Goal: Information Seeking & Learning: Find specific fact

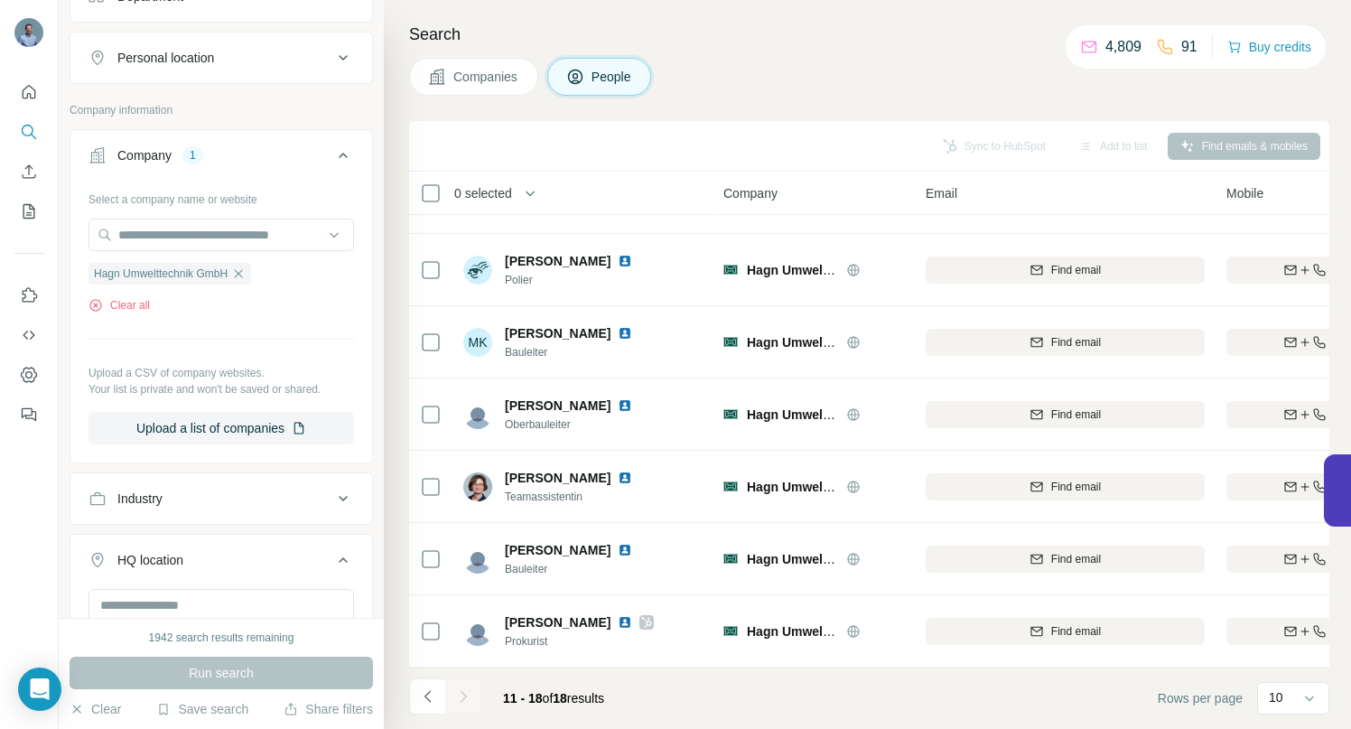
scroll to position [125, 0]
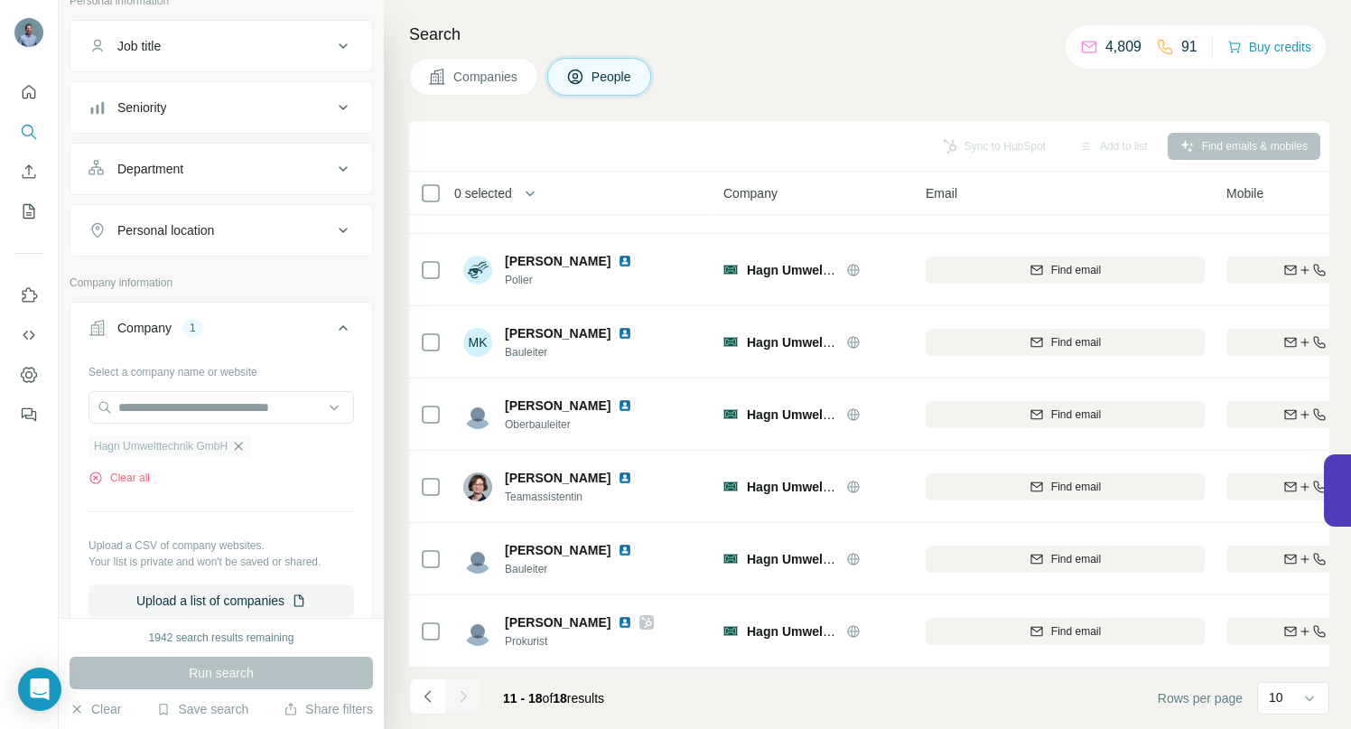
click at [246, 445] on icon "button" at bounding box center [238, 446] width 14 height 14
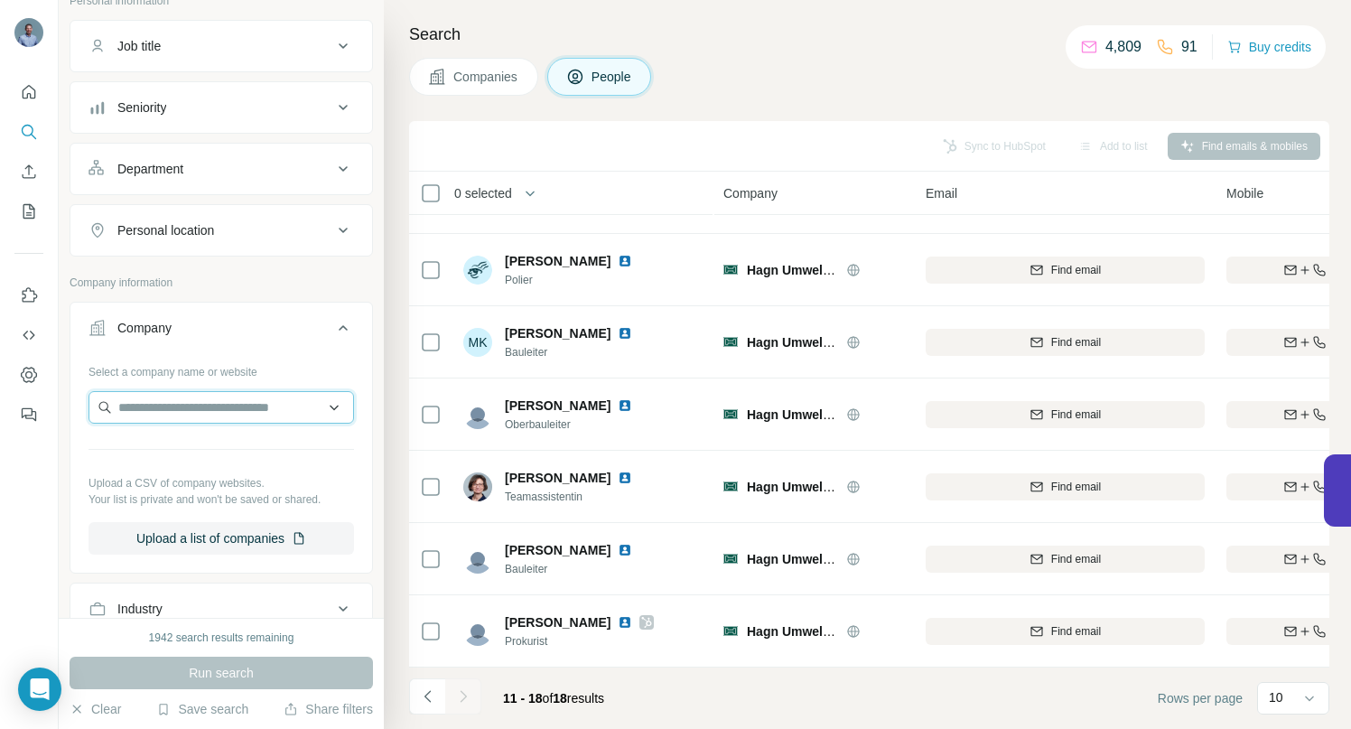
click at [223, 409] on input "text" at bounding box center [220, 407] width 265 height 33
type input "**********"
paste input "**********"
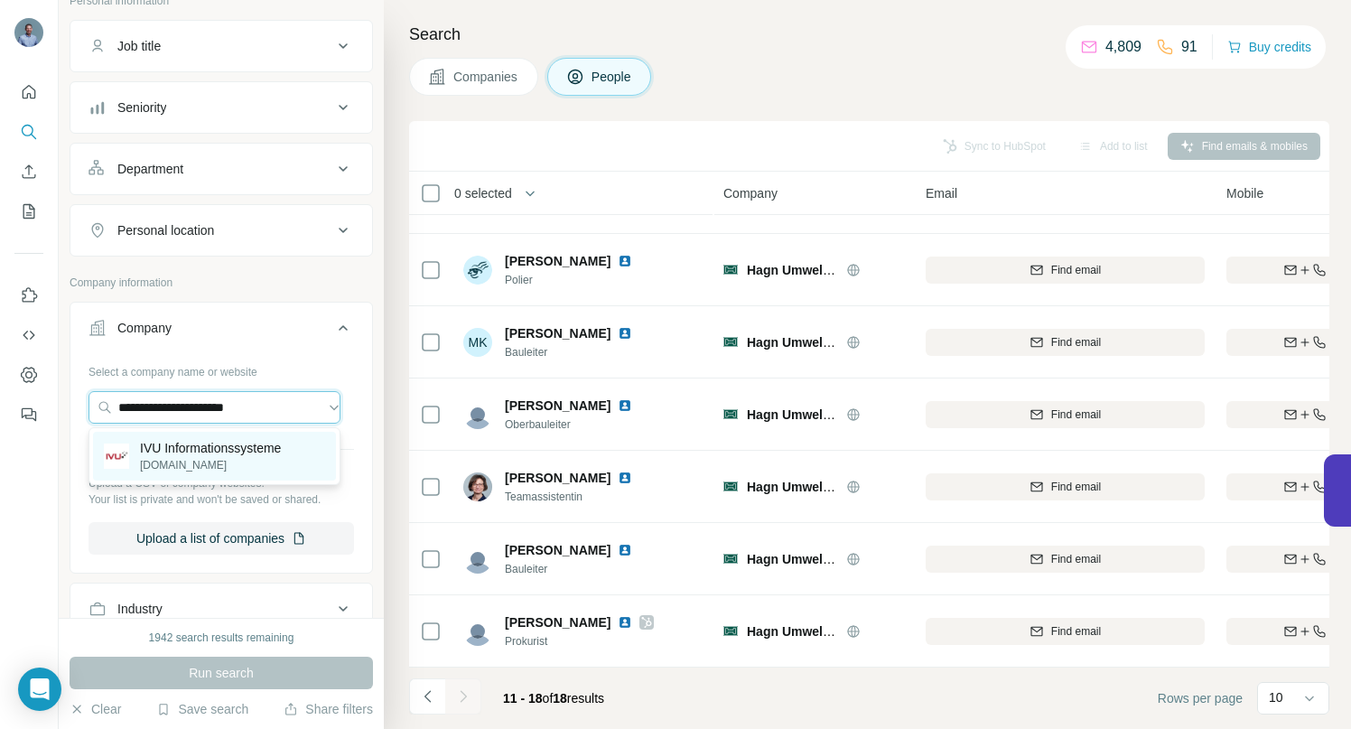
type input "**********"
click at [182, 448] on p "IVU Informationssysteme" at bounding box center [210, 448] width 141 height 18
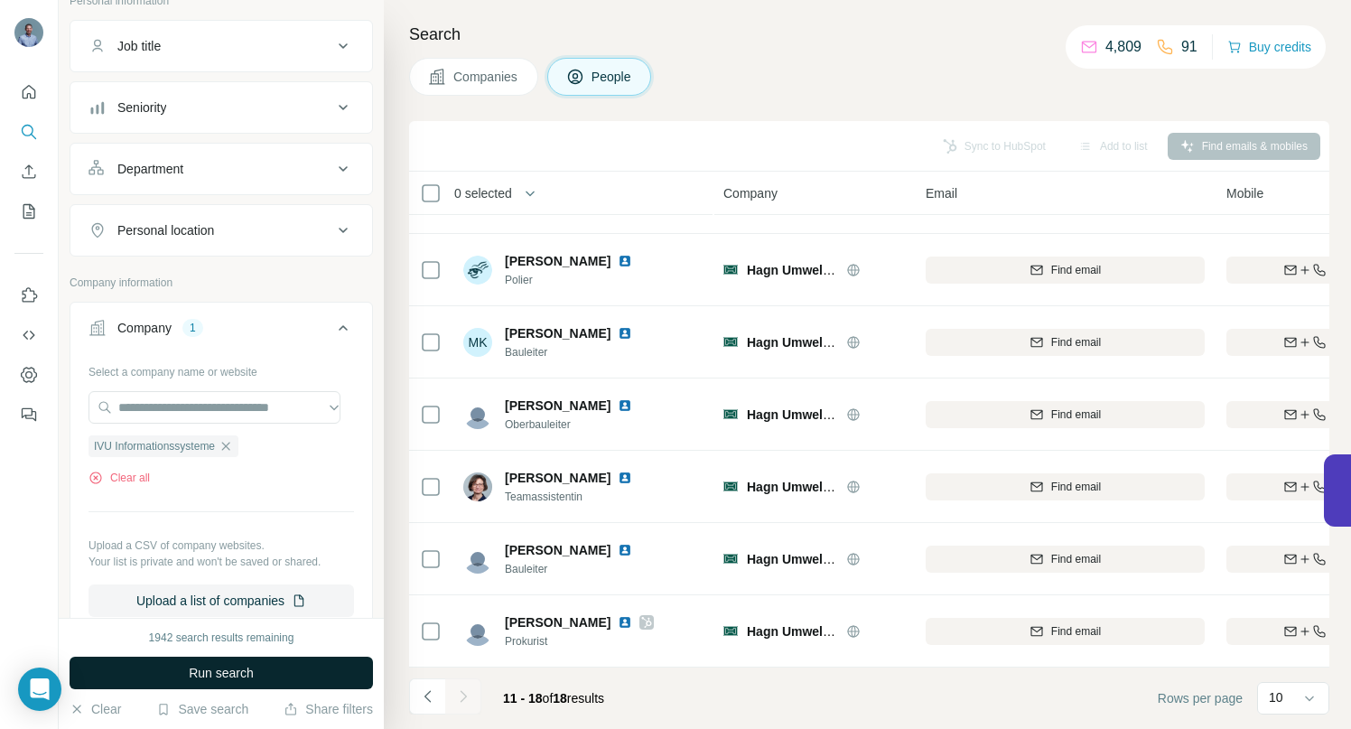
click at [204, 667] on span "Run search" at bounding box center [221, 673] width 65 height 18
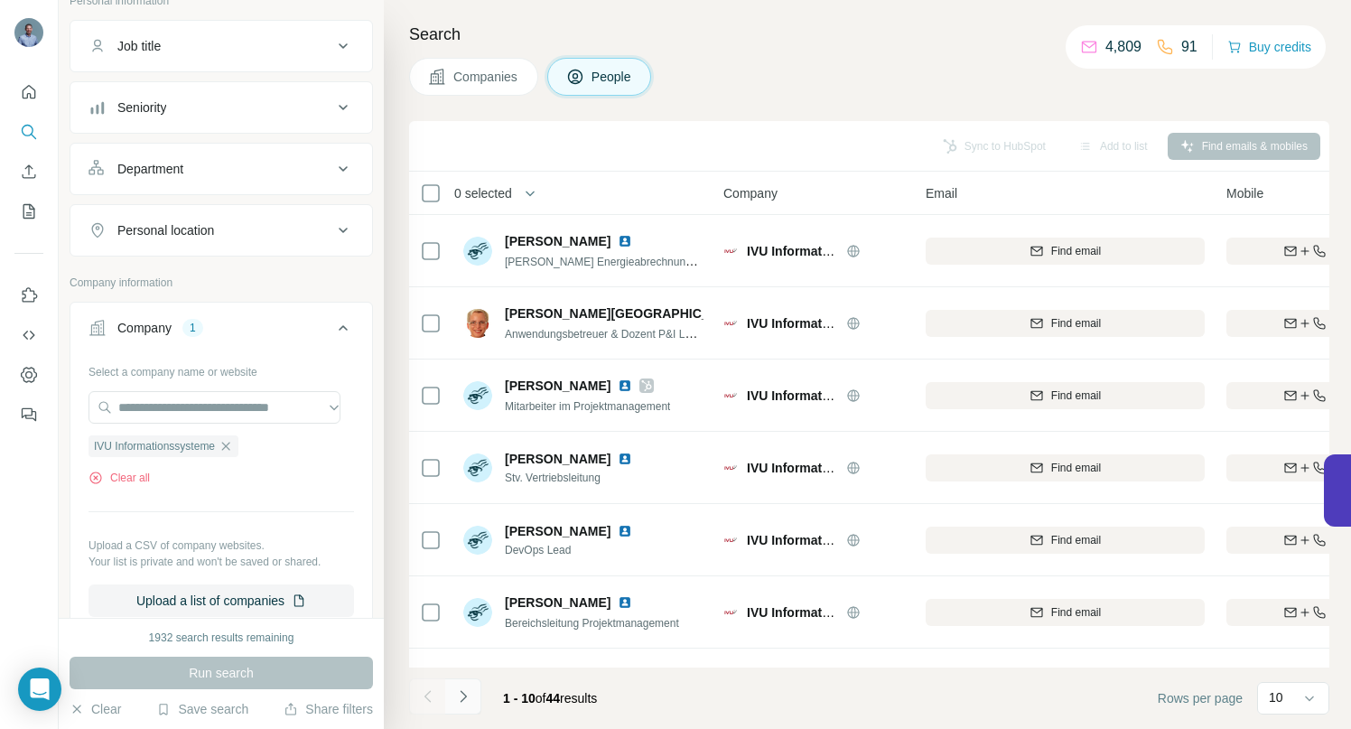
click at [465, 693] on icon "Navigate to next page" at bounding box center [463, 696] width 18 height 18
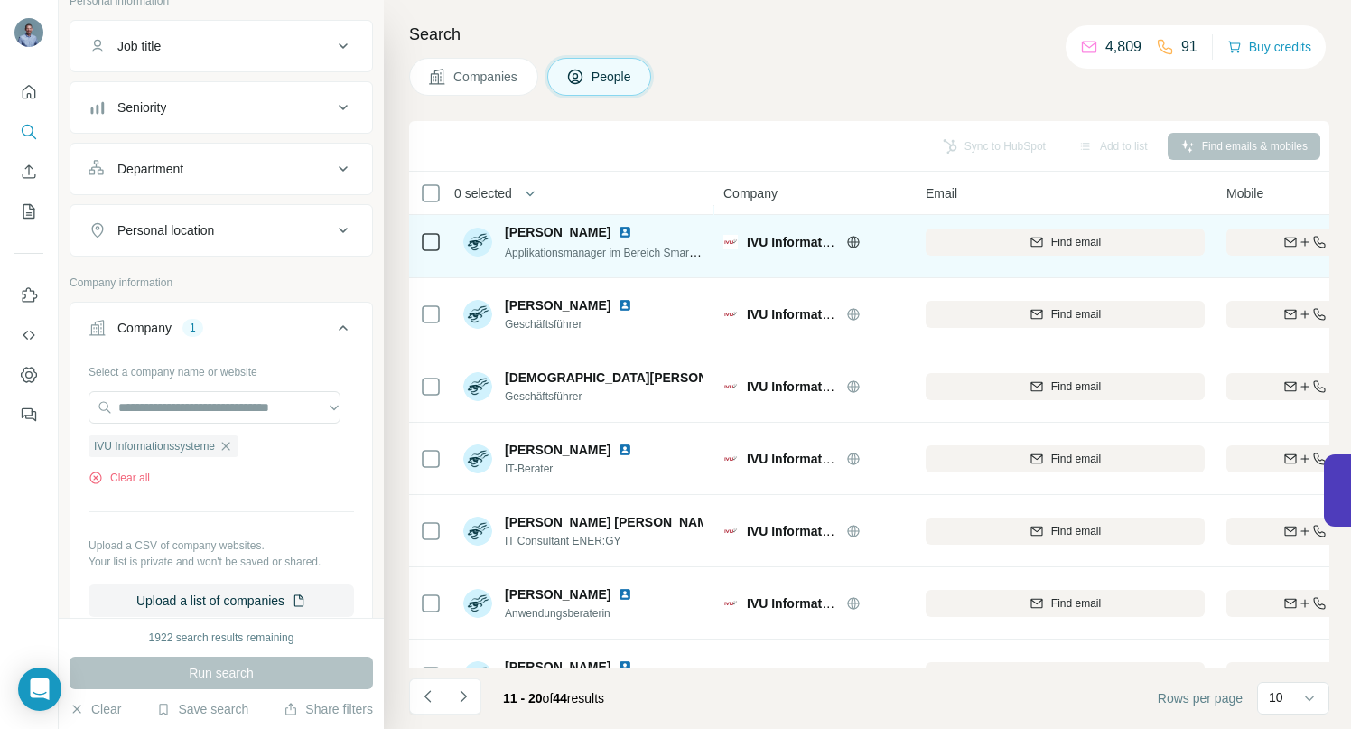
scroll to position [280, 0]
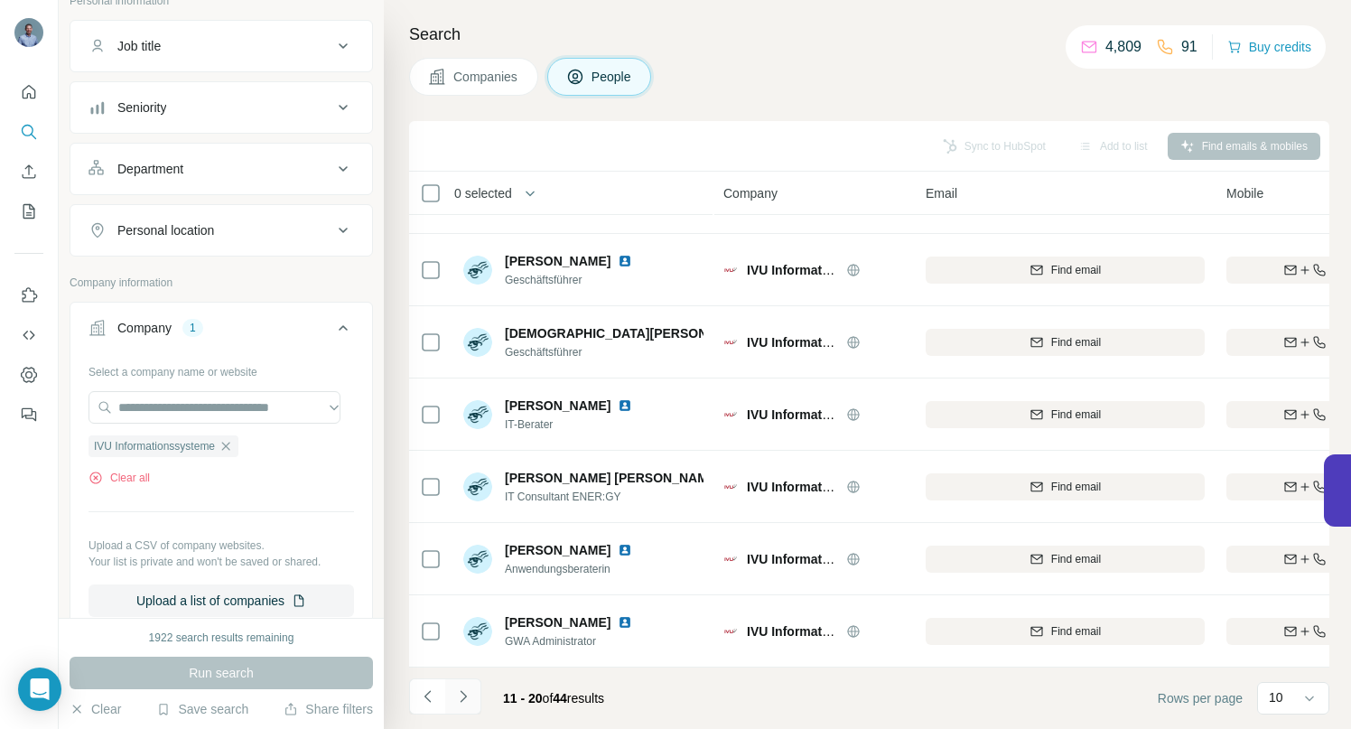
click at [461, 698] on icon "Navigate to next page" at bounding box center [463, 696] width 18 height 18
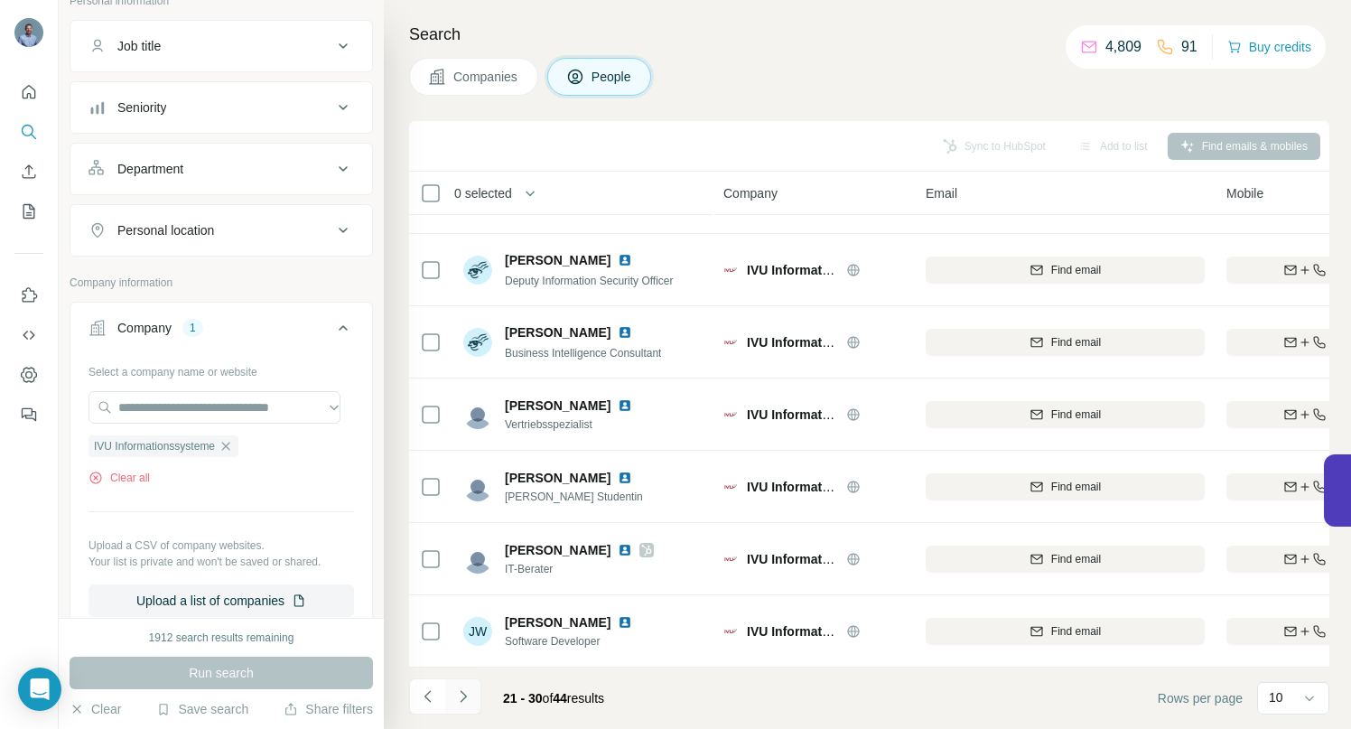
click at [462, 699] on icon "Navigate to next page" at bounding box center [463, 696] width 6 height 12
click at [462, 693] on icon "Navigate to next page" at bounding box center [463, 696] width 6 height 12
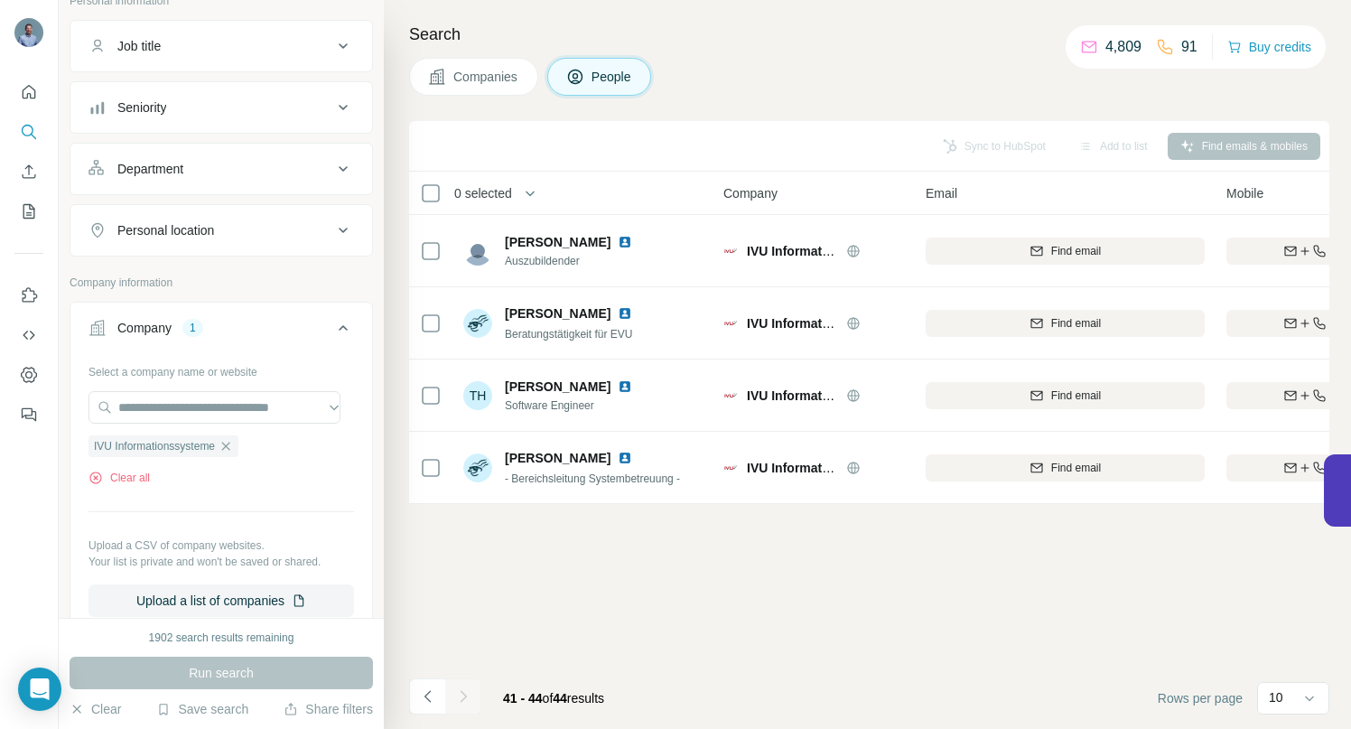
scroll to position [0, 0]
click at [430, 693] on icon "Navigate to previous page" at bounding box center [428, 696] width 18 height 18
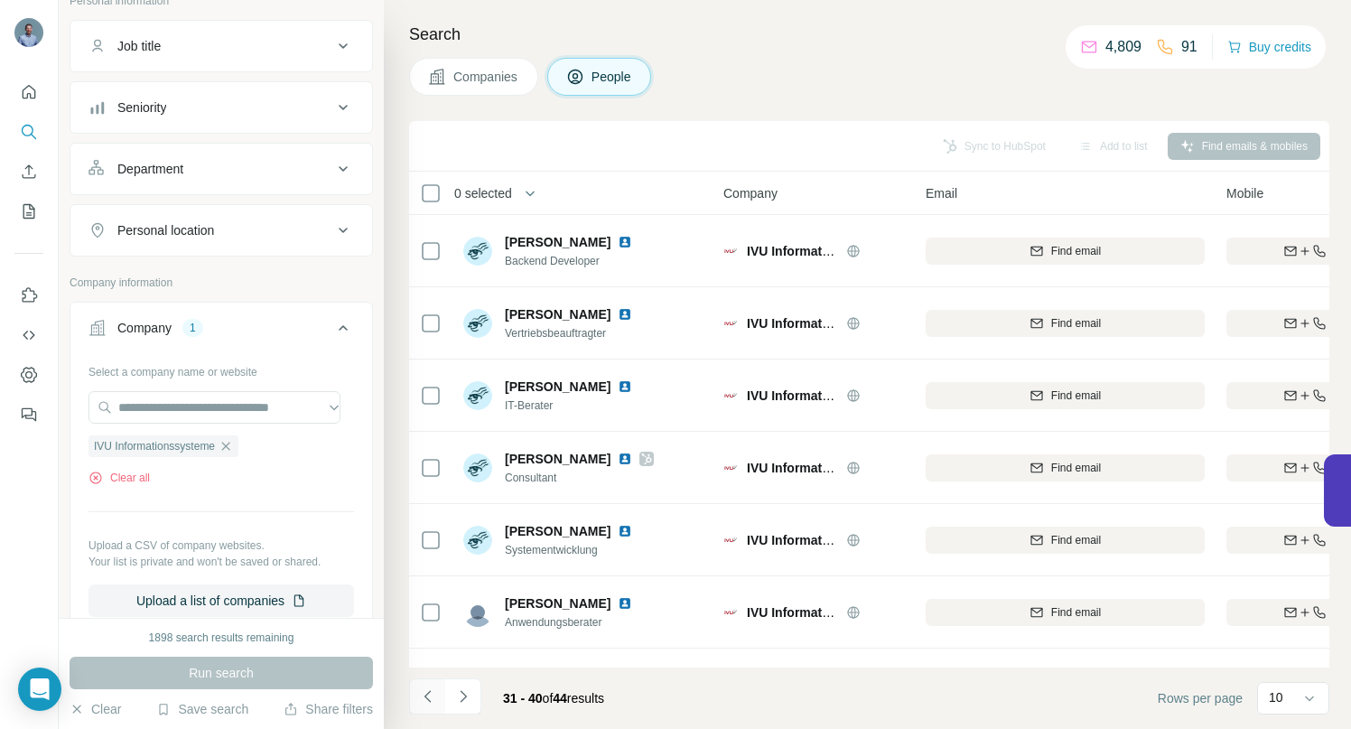
click at [427, 698] on icon "Navigate to previous page" at bounding box center [428, 696] width 18 height 18
click at [425, 696] on icon "Navigate to previous page" at bounding box center [427, 696] width 6 height 12
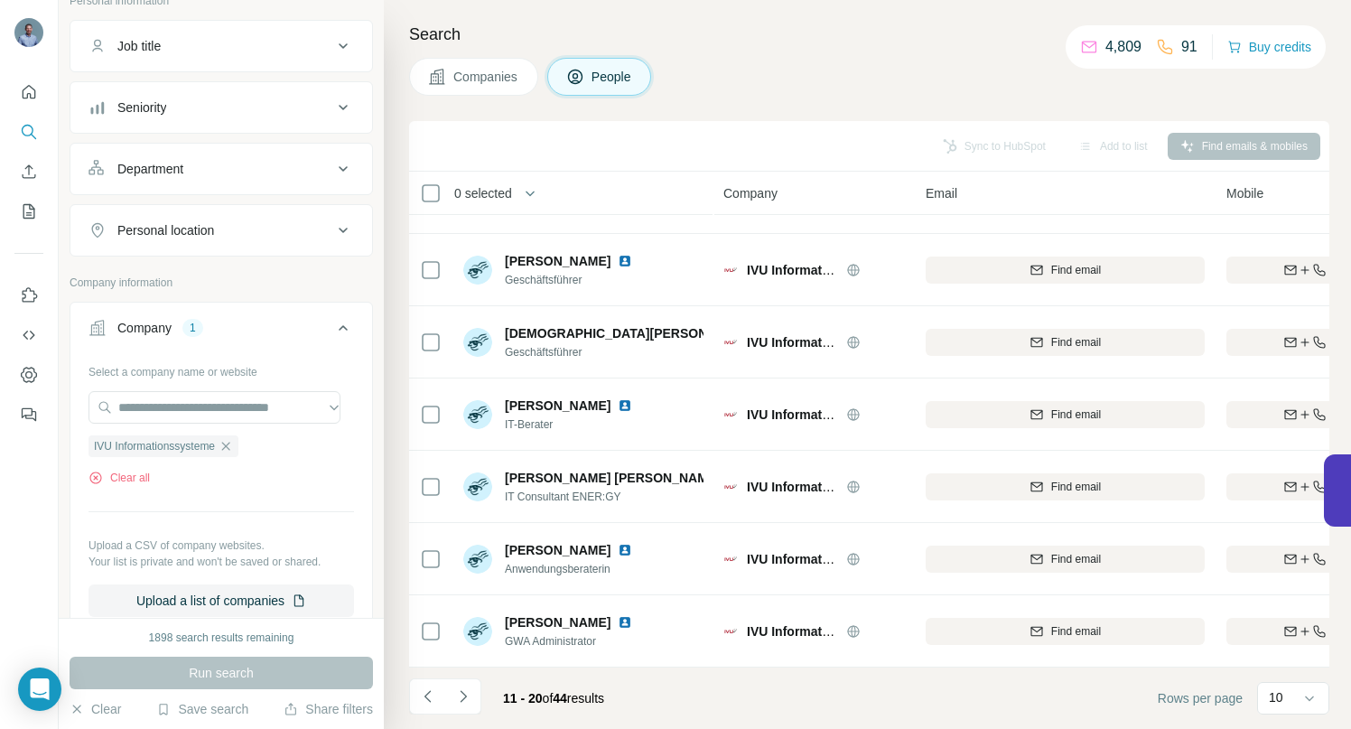
scroll to position [269, 0]
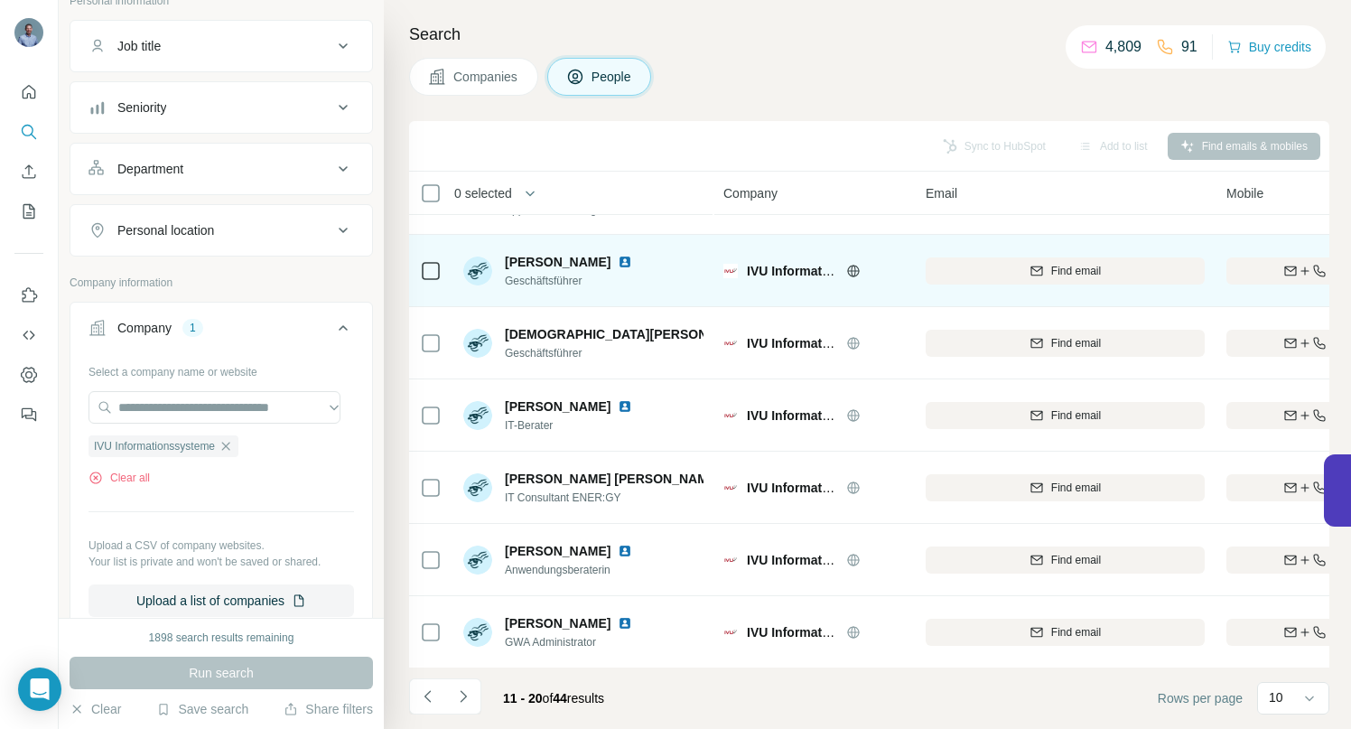
click at [632, 263] on img at bounding box center [625, 262] width 14 height 14
